Goal: Use online tool/utility: Utilize a website feature to perform a specific function

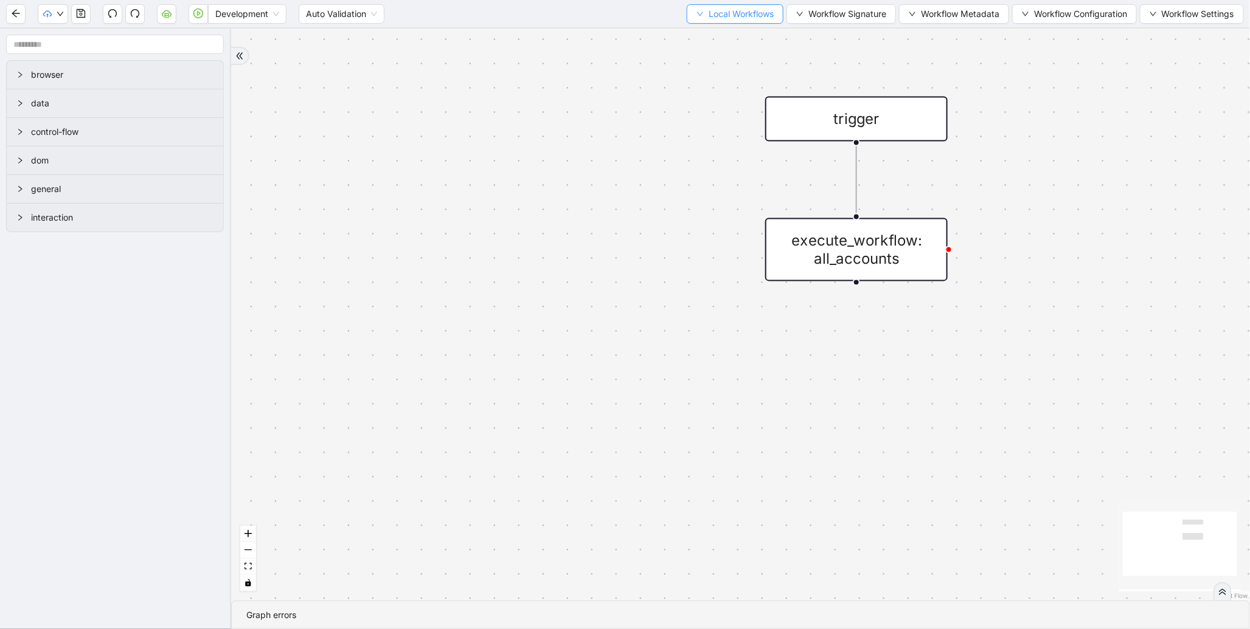
click at [752, 10] on span "Local Workflows" at bounding box center [741, 13] width 65 height 13
click at [709, 30] on span "Select" at bounding box center [729, 36] width 79 height 13
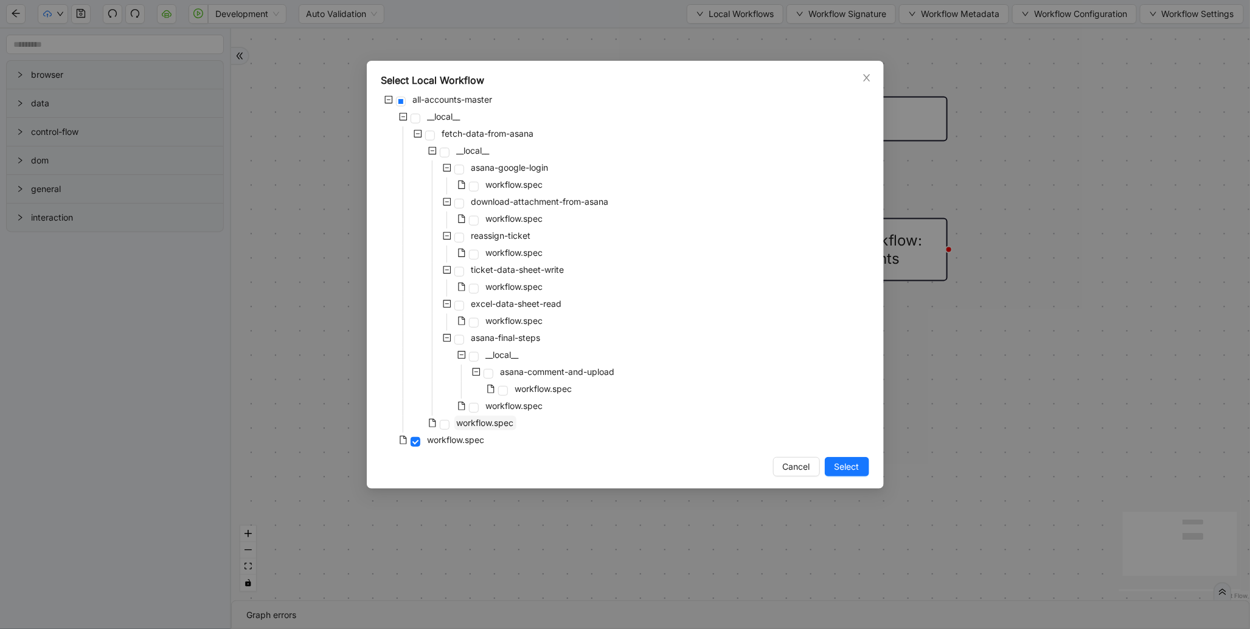
click at [473, 426] on span "workflow.spec" at bounding box center [485, 423] width 57 height 10
click at [847, 464] on span "Select" at bounding box center [846, 466] width 25 height 13
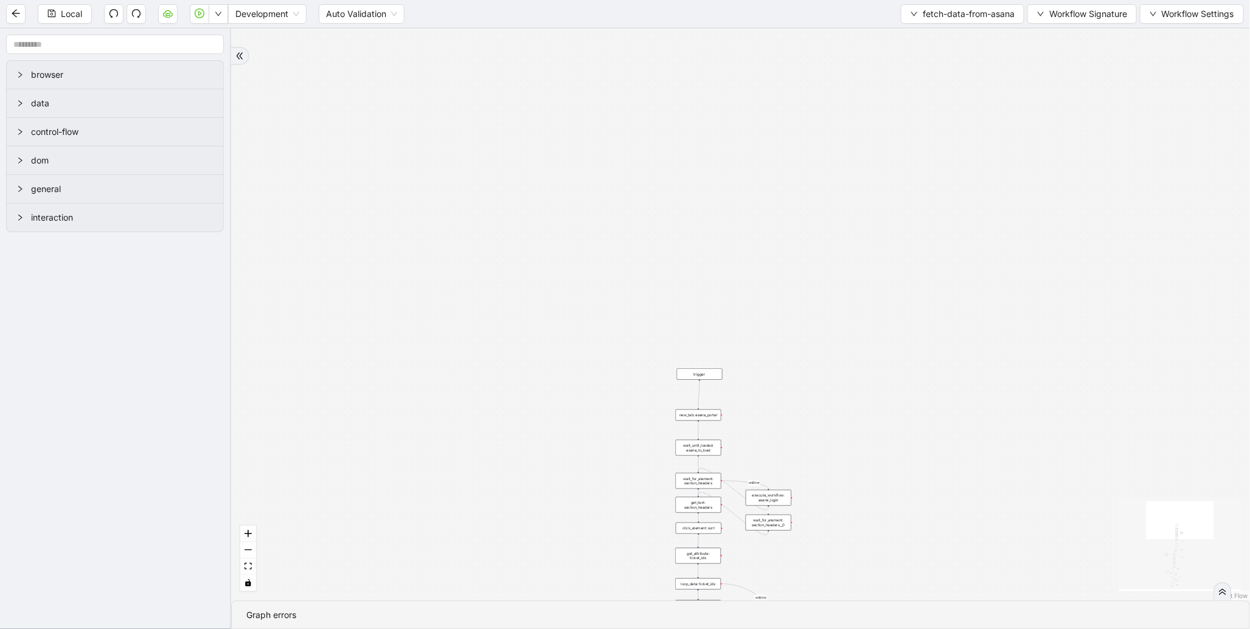
drag, startPoint x: 535, startPoint y: 498, endPoint x: 569, endPoint y: 210, distance: 289.0
click at [566, 197] on div "fallback is_assignee_luminai fallback is_account_number_present loopFrom succes…" at bounding box center [740, 315] width 1019 height 572
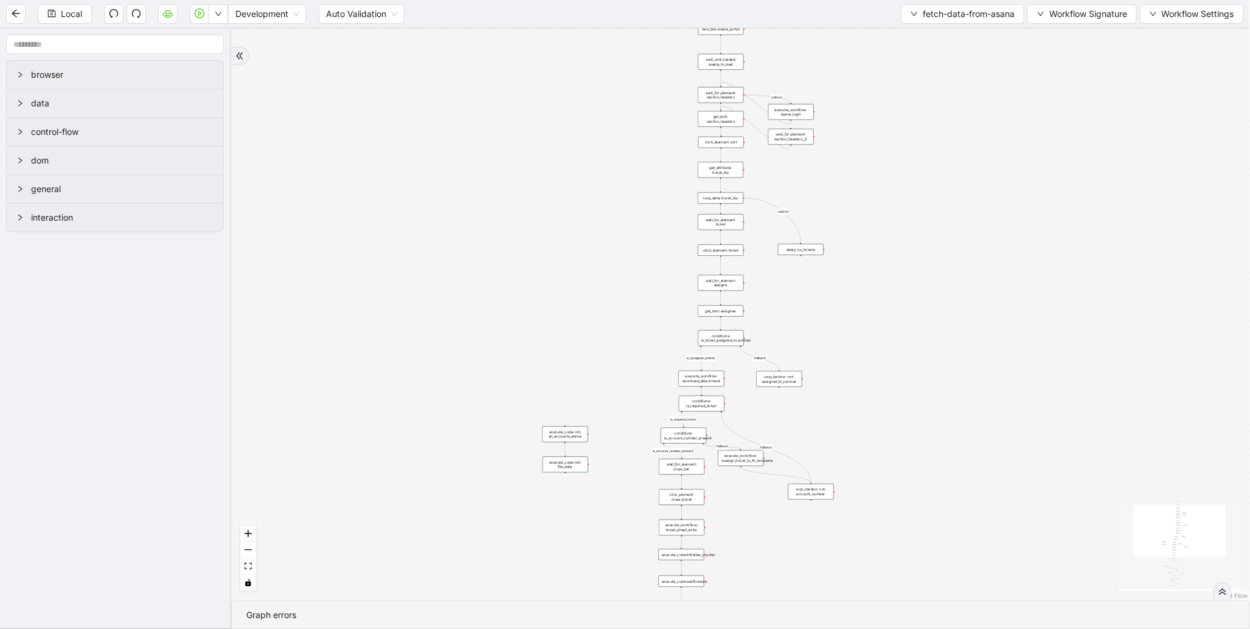
drag, startPoint x: 567, startPoint y: 380, endPoint x: 545, endPoint y: 141, distance: 239.4
click at [545, 141] on div "fallback is_assignee_luminai fallback is_account_number_present loopFrom succes…" at bounding box center [740, 315] width 1019 height 572
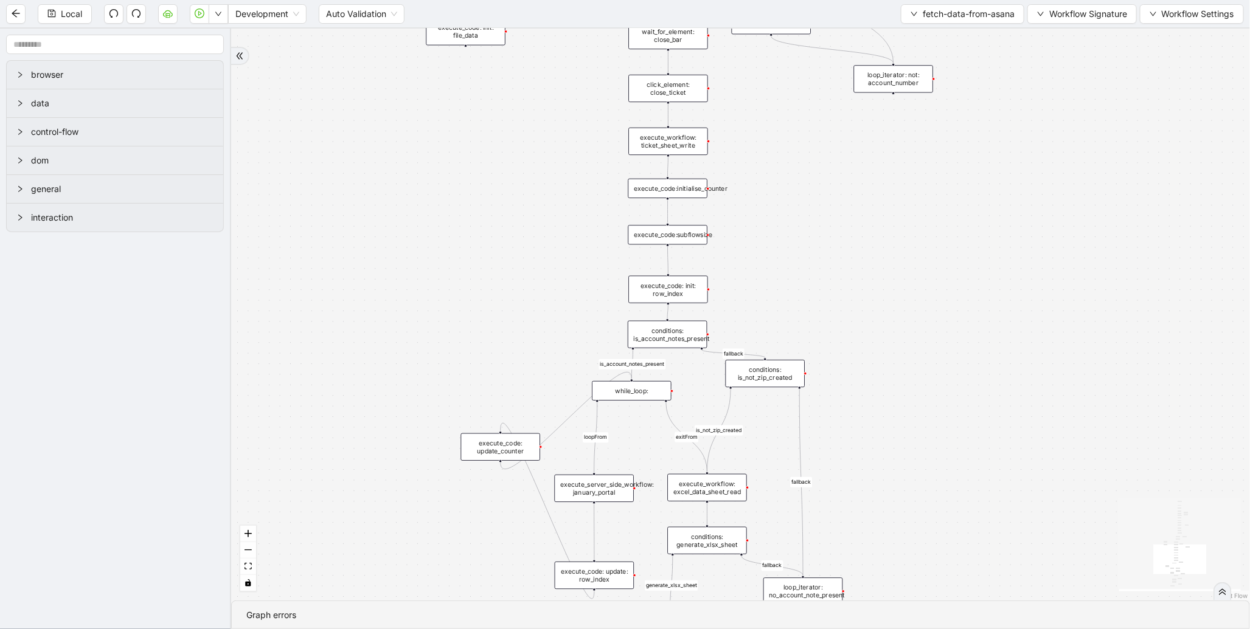
drag, startPoint x: 549, startPoint y: 470, endPoint x: 578, endPoint y: 181, distance: 290.4
click at [578, 181] on div "fallback is_assignee_luminai fallback is_account_number_present loopFrom succes…" at bounding box center [740, 315] width 1019 height 572
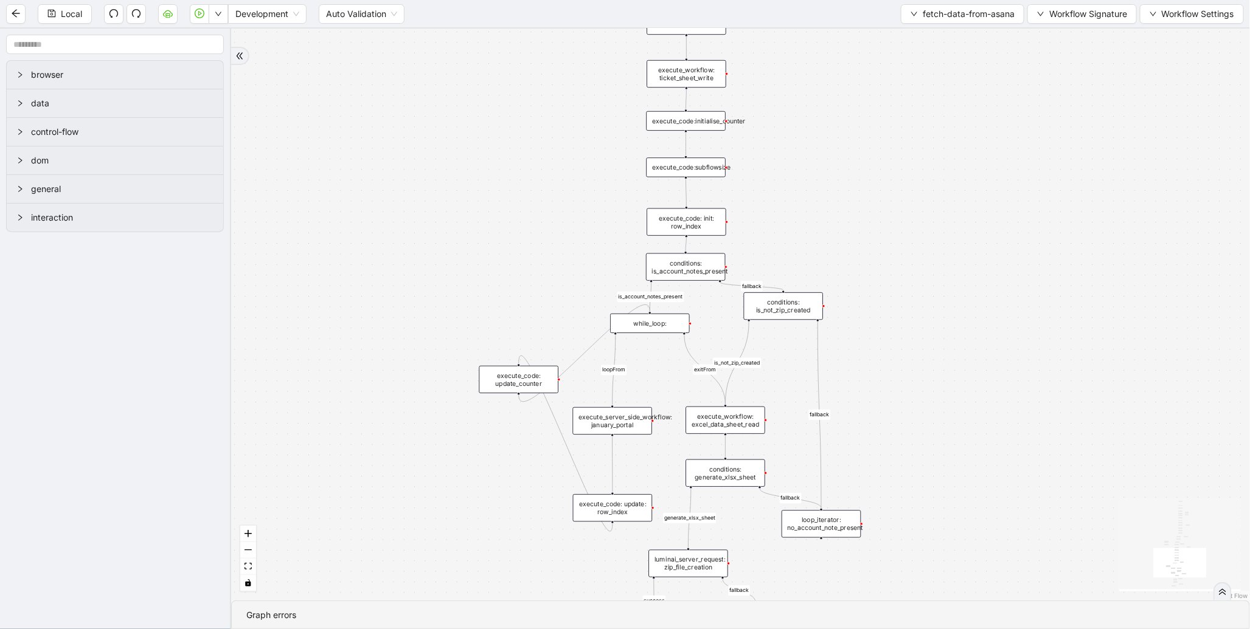
drag, startPoint x: 494, startPoint y: 463, endPoint x: 463, endPoint y: 322, distance: 144.5
click at [459, 323] on div "fallback is_assignee_luminai fallback is_account_number_present loopFrom succes…" at bounding box center [740, 315] width 1019 height 572
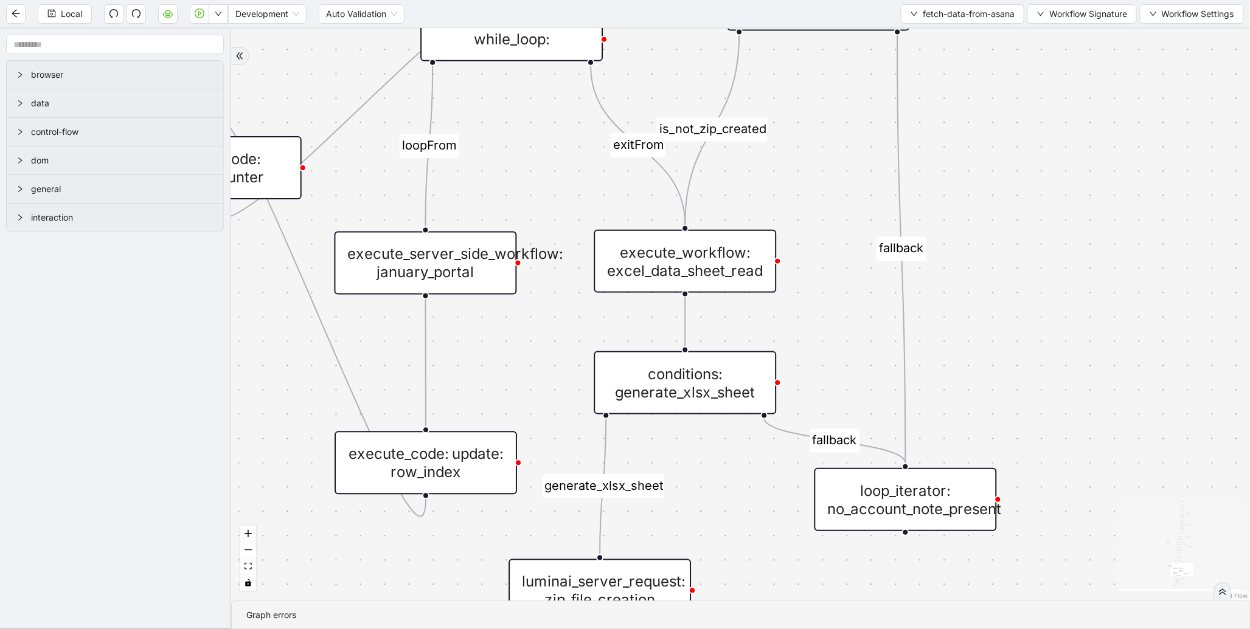
click at [472, 260] on div "execute_server_side_workflow: january_portal" at bounding box center [426, 263] width 182 height 63
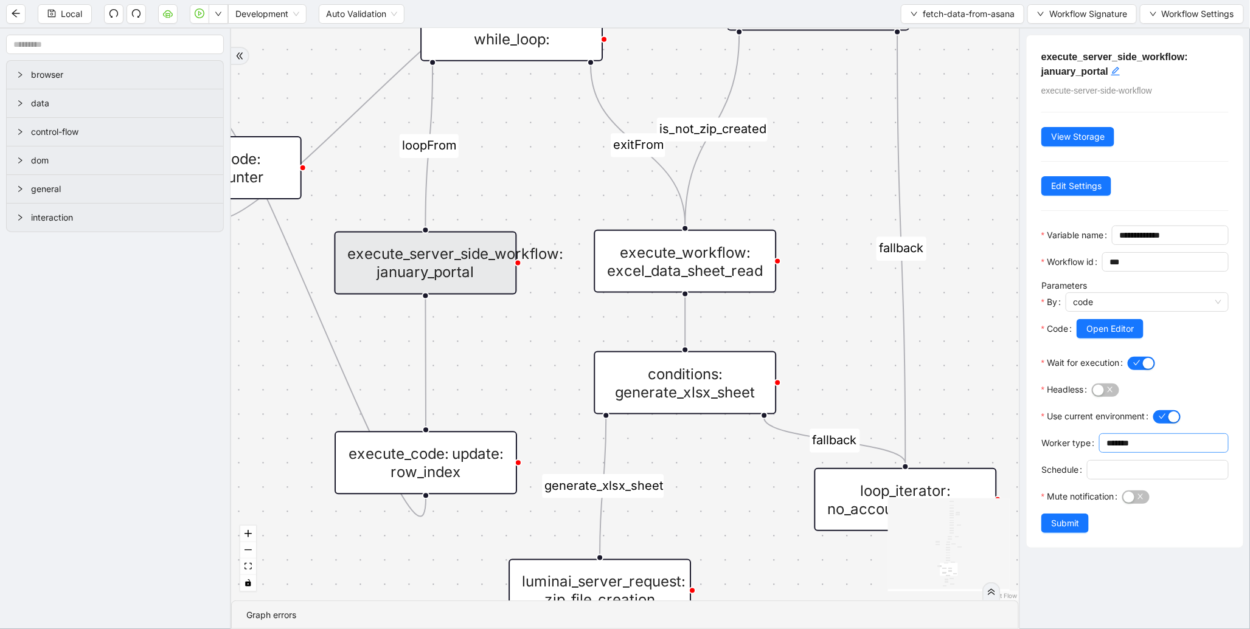
click at [1106, 450] on input "*******" at bounding box center [1162, 443] width 113 height 13
